Goal: Information Seeking & Learning: Learn about a topic

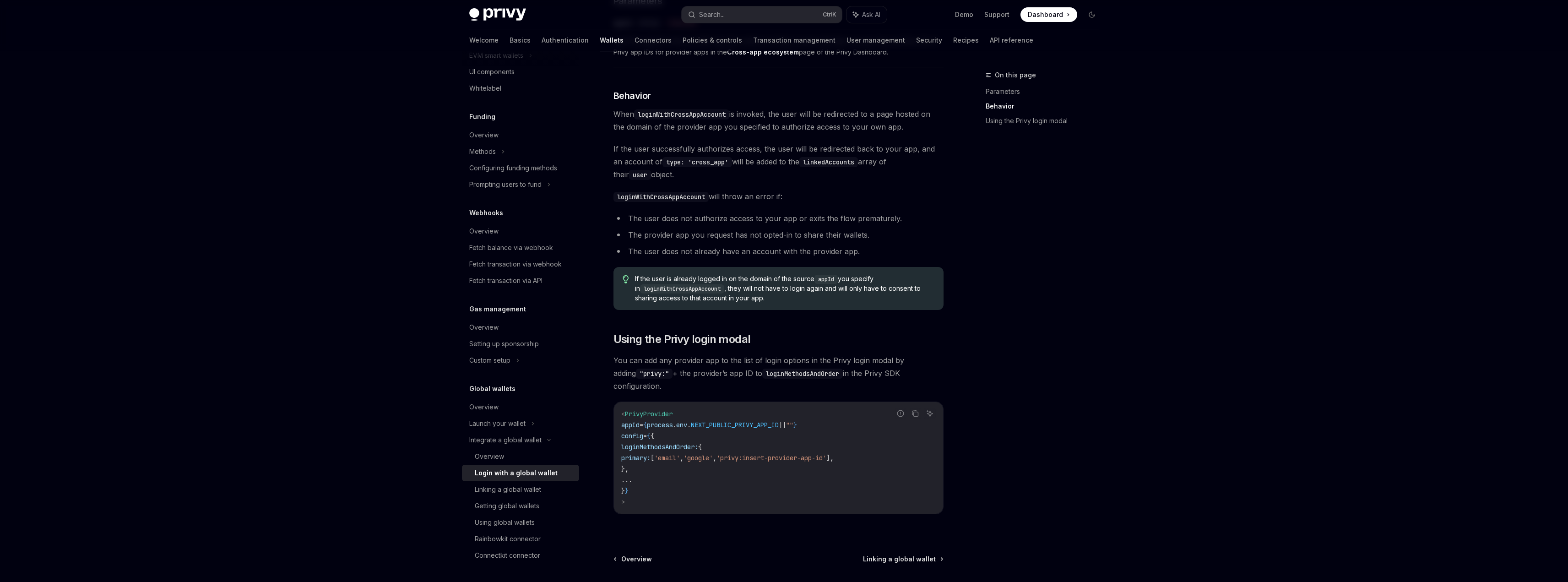
scroll to position [463, 0]
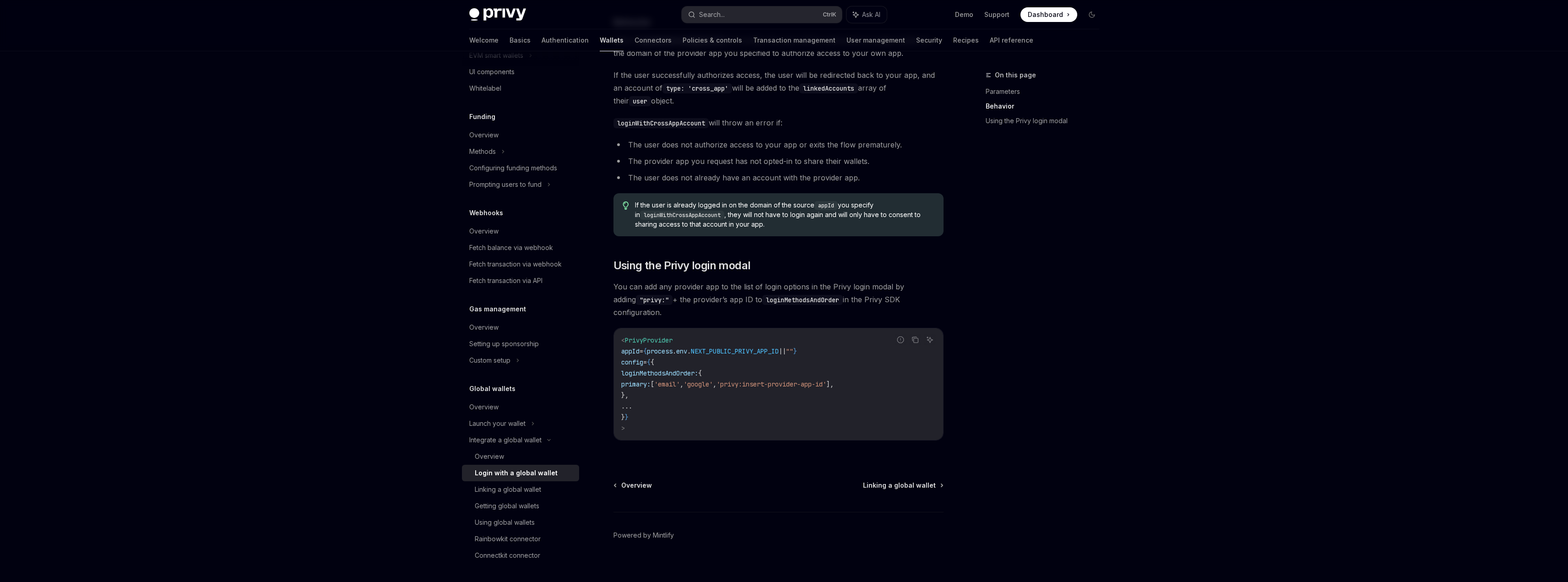
click at [600, 41] on link "Wallets" at bounding box center [611, 40] width 24 height 22
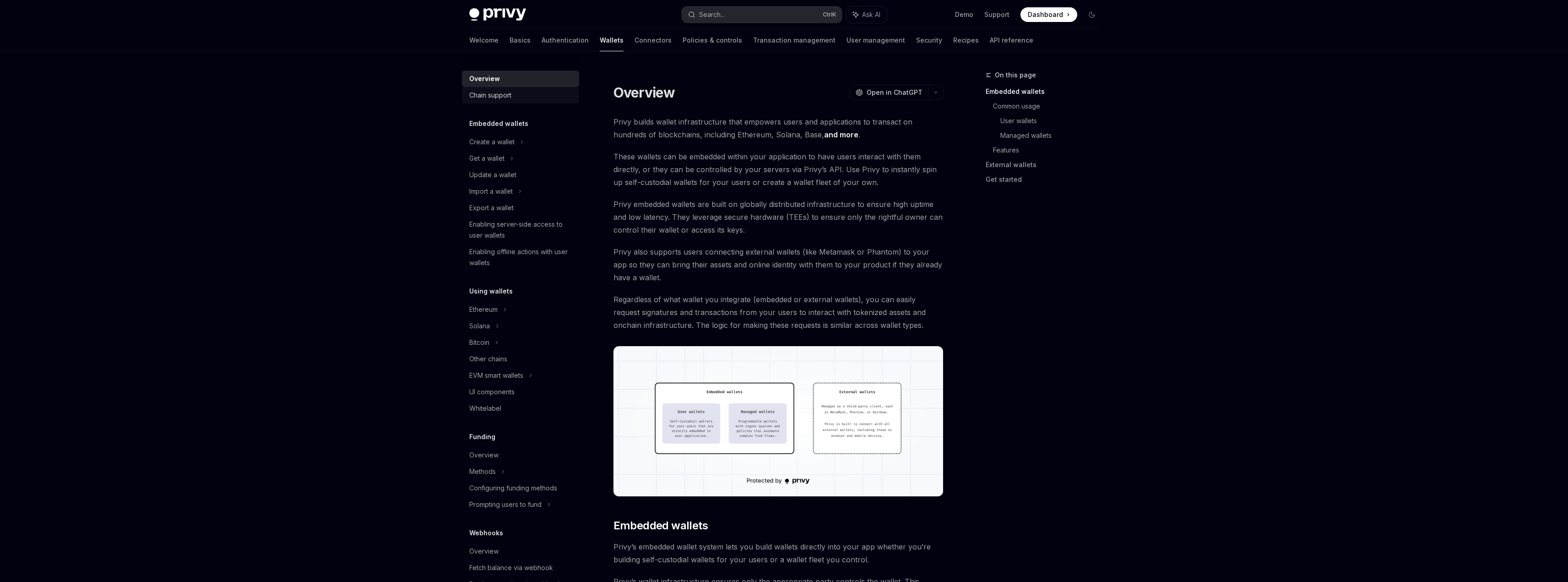
click at [526, 92] on div "Chain support" at bounding box center [521, 94] width 104 height 11
type textarea "*"
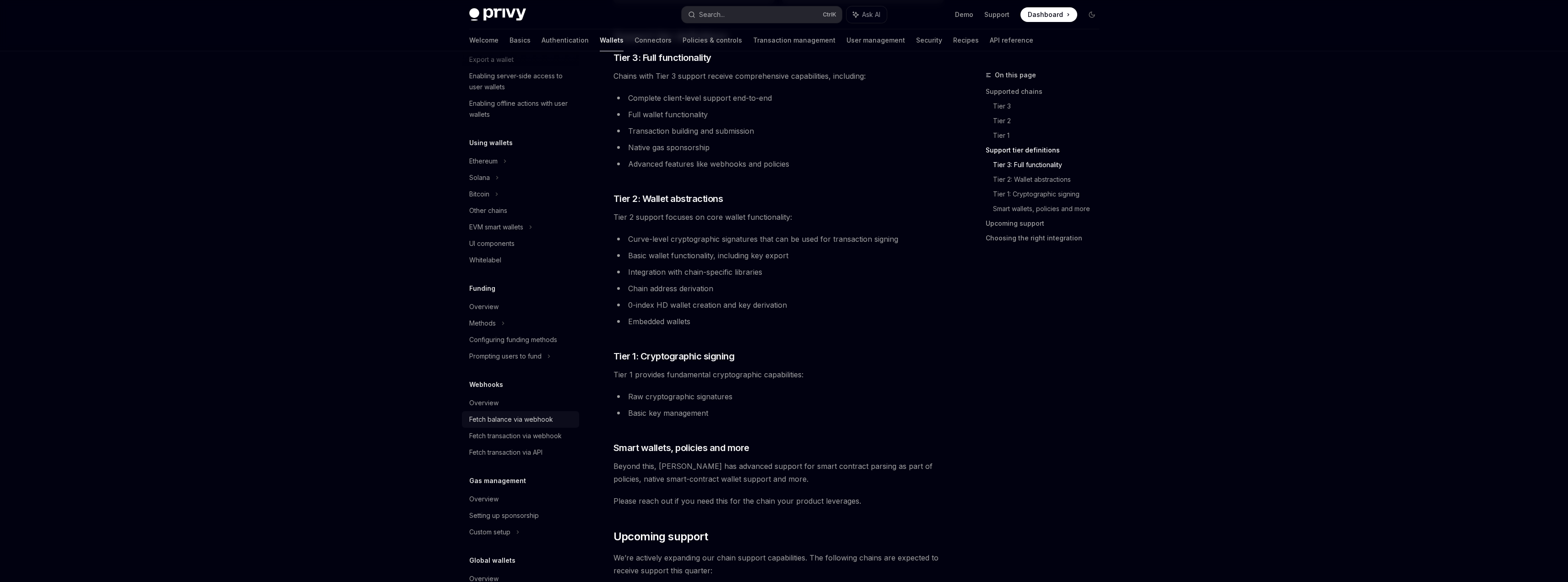
scroll to position [229, 0]
click at [788, 381] on span "Tier 1 provides fundamental cryptographic capabilities:" at bounding box center [778, 374] width 330 height 12
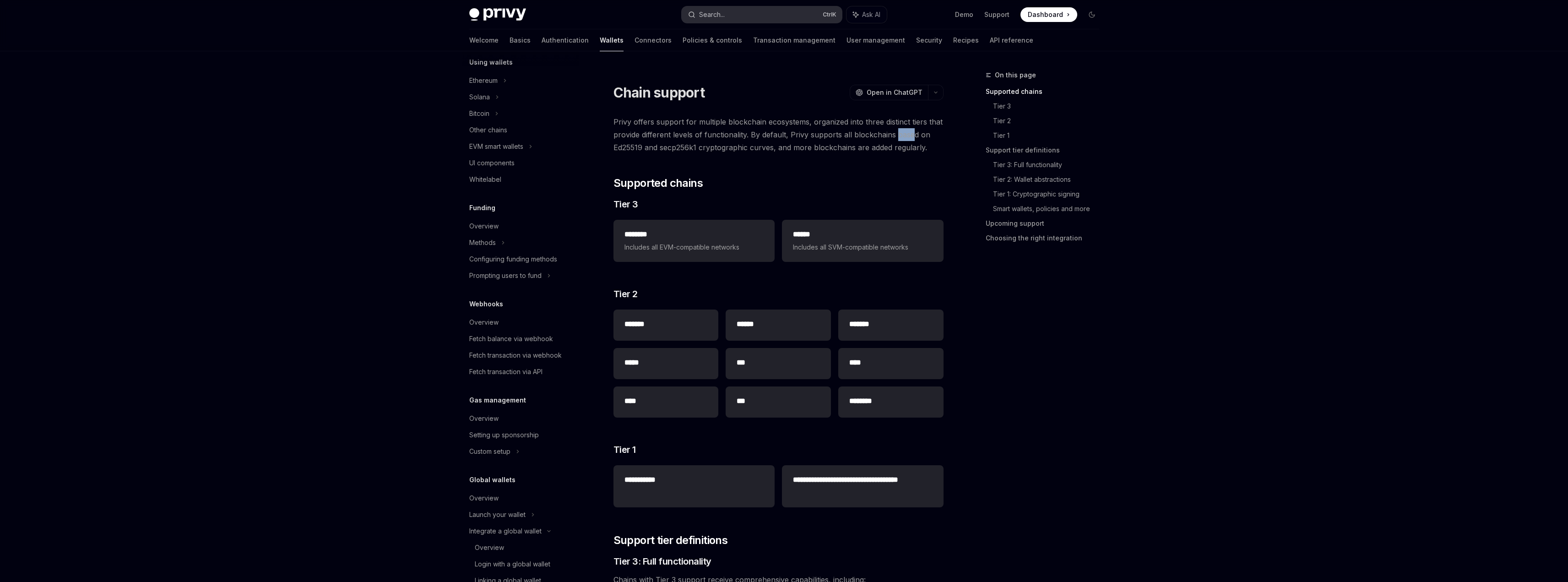
click at [765, 18] on button "Search... Ctrl K" at bounding box center [762, 15] width 161 height 17
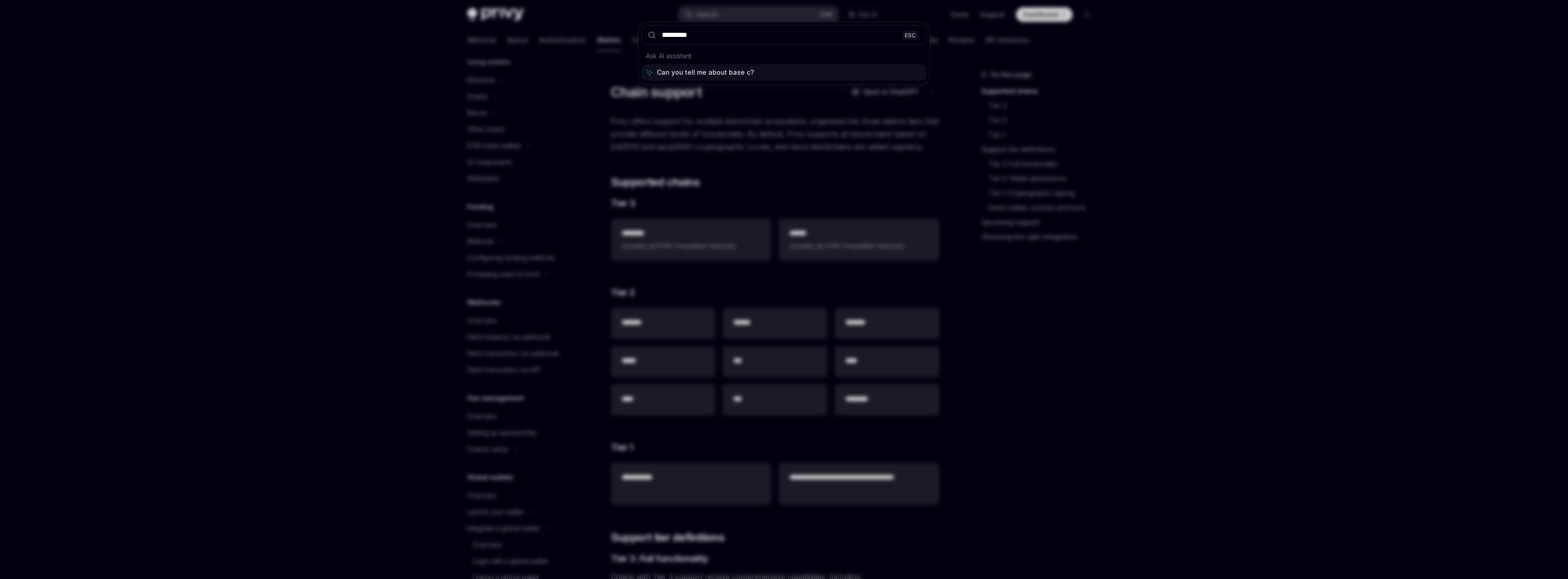
type input "**********"
type textarea "*"
